Goal: Information Seeking & Learning: Learn about a topic

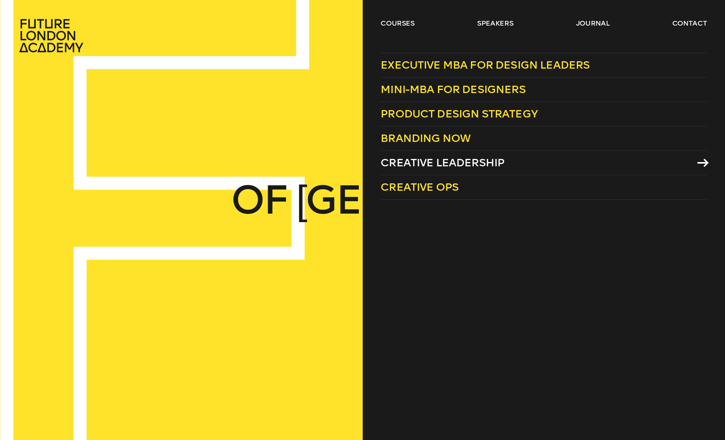
click at [407, 161] on span "Creative Leadership" at bounding box center [443, 162] width 124 height 13
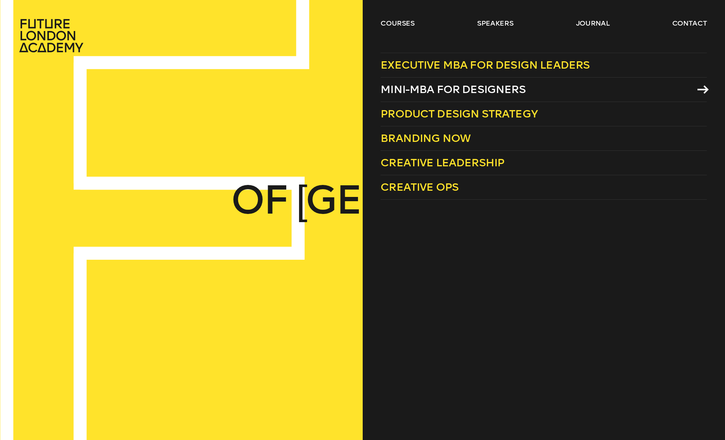
click at [418, 88] on span "Mini-MBA for Designers" at bounding box center [453, 89] width 145 height 13
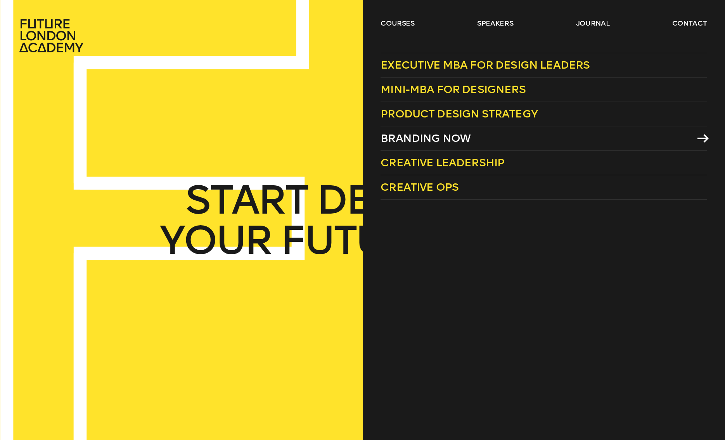
click at [435, 138] on span "Branding Now" at bounding box center [426, 138] width 90 height 13
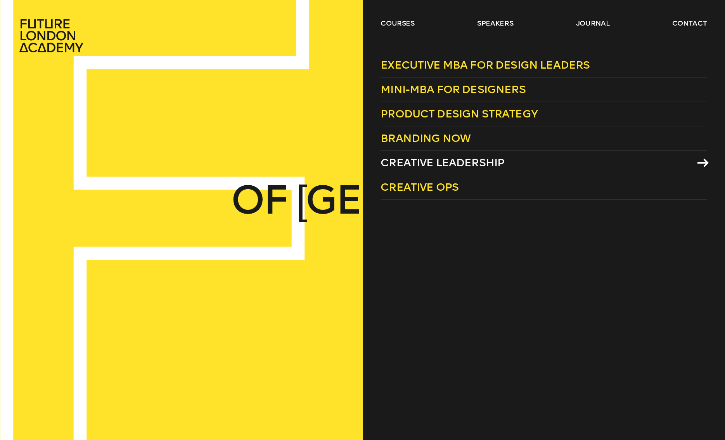
click at [418, 163] on span "Creative Leadership" at bounding box center [443, 162] width 124 height 13
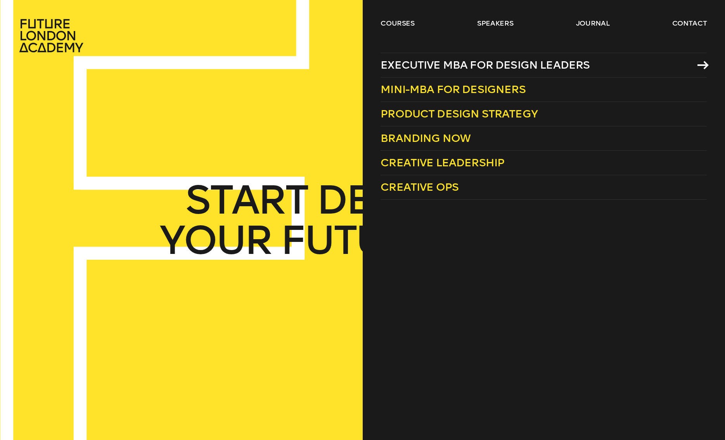
click at [409, 64] on span "Executive MBA for Design Leaders" at bounding box center [485, 65] width 209 height 13
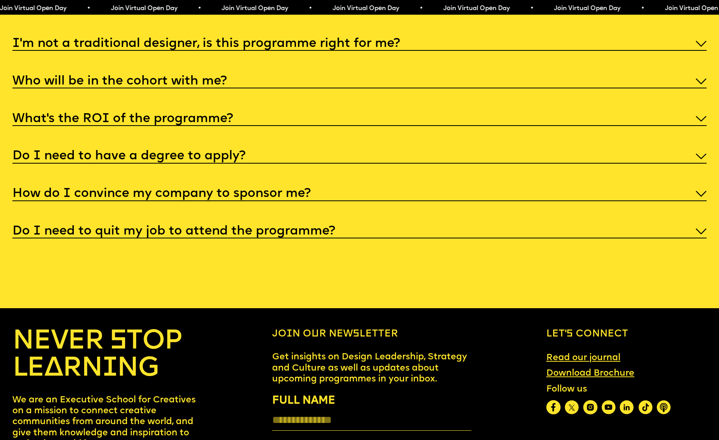
scroll to position [3772, 0]
